Goal: Task Accomplishment & Management: Manage account settings

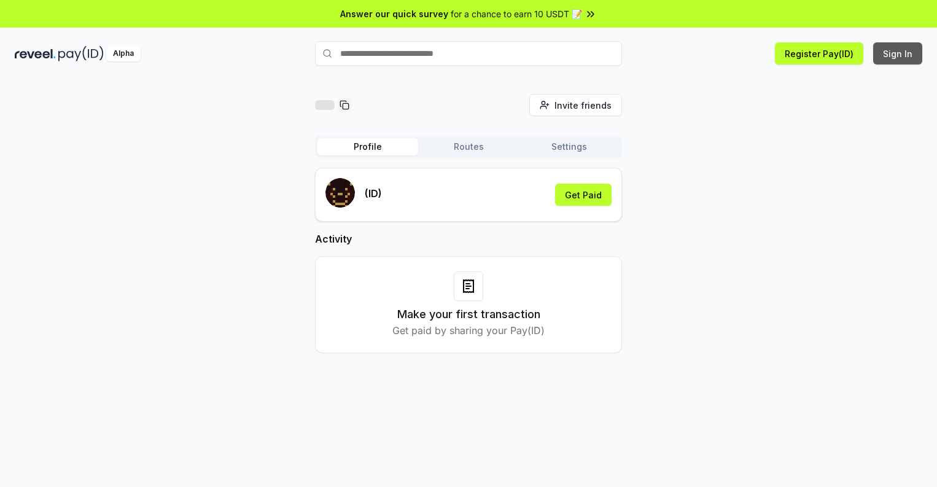
click at [898, 53] on button "Sign In" at bounding box center [897, 53] width 49 height 22
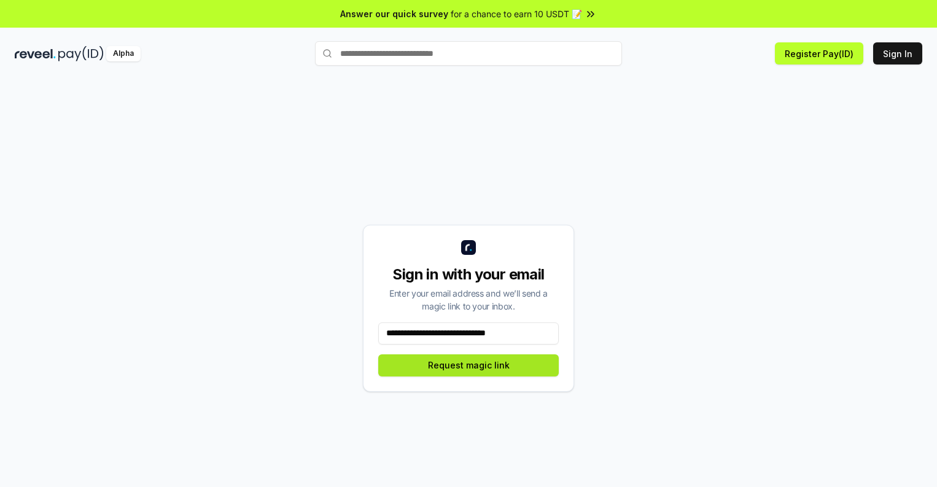
type input "**********"
click at [468, 365] on button "Request magic link" at bounding box center [468, 365] width 180 height 22
